Goal: Information Seeking & Learning: Learn about a topic

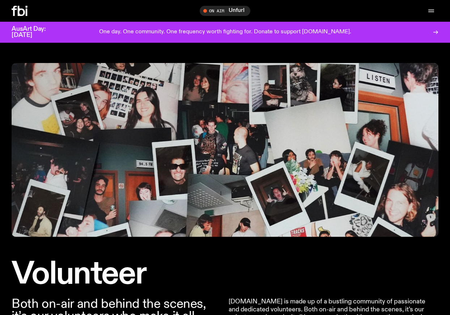
scroll to position [405, 0]
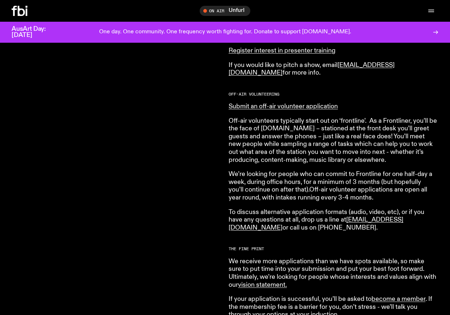
click at [40, 94] on div "Both on-air and behind the scenes, it’s our volunteers who make it all happen. …" at bounding box center [117, 127] width 210 height 470
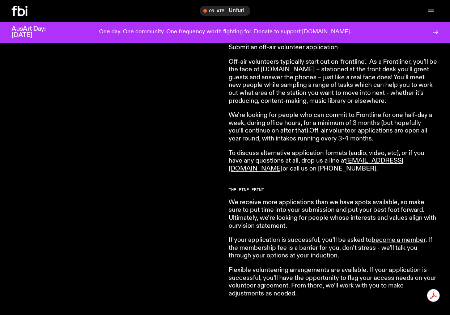
scroll to position [0, 0]
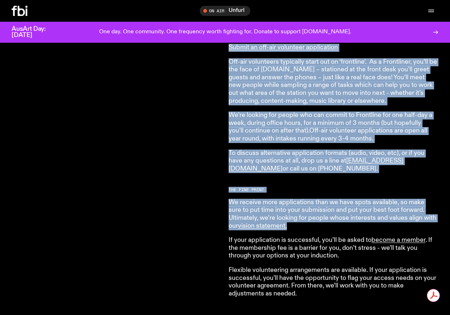
drag, startPoint x: 308, startPoint y: 226, endPoint x: 222, endPoint y: 208, distance: 88.1
click at [222, 208] on div "Both on-air and behind the scenes, it’s our volunteers who make it all happen. …" at bounding box center [225, 79] width 450 height 508
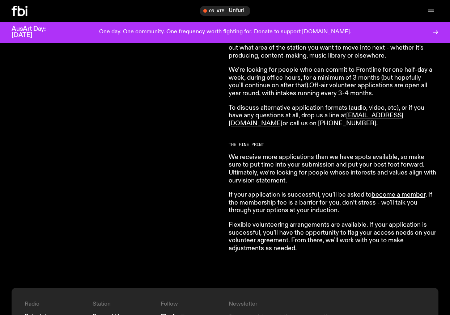
scroll to position [509, 0]
click at [265, 184] on link "vision statement ." at bounding box center [262, 181] width 49 height 7
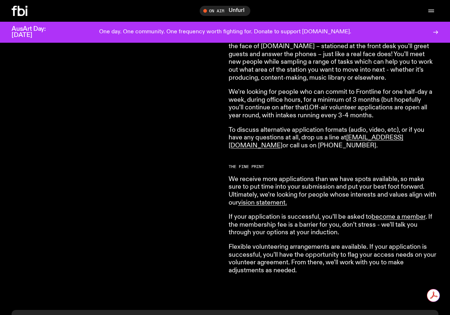
scroll to position [0, 0]
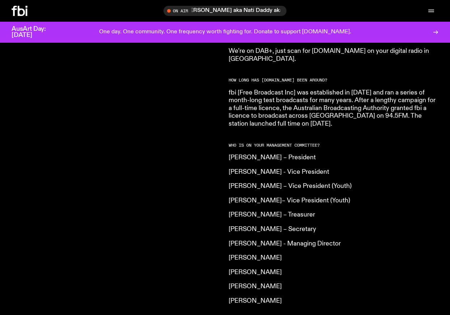
scroll to position [519, 0]
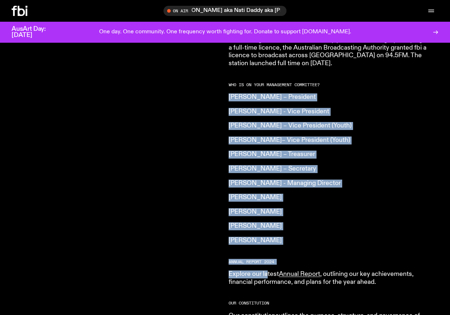
drag, startPoint x: 255, startPoint y: 74, endPoint x: 266, endPoint y: 258, distance: 184.0
click at [268, 259] on article "What is [DOMAIN_NAME]? Our vision is to champion Sydney’s emerging and independ…" at bounding box center [333, 57] width 208 height 556
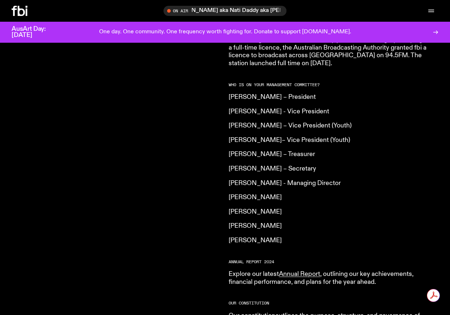
click at [293, 231] on article "What is [DOMAIN_NAME]? Our vision is to champion Sydney’s emerging and independ…" at bounding box center [333, 57] width 208 height 556
